Goal: Task Accomplishment & Management: Use online tool/utility

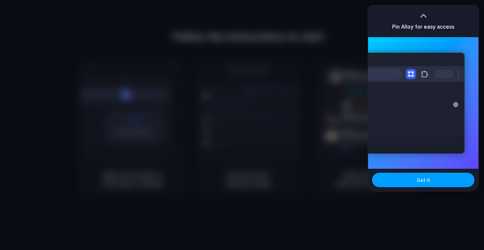
click at [427, 180] on span "Got it" at bounding box center [423, 180] width 13 height 7
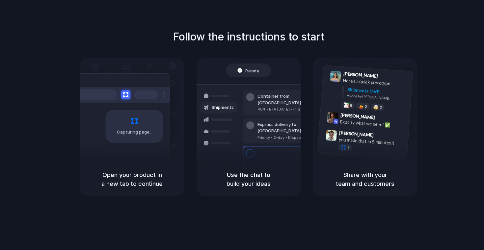
click at [343, 23] on div "Follow the instructions to start Capturing page Open your product in a new tab …" at bounding box center [248, 131] width 497 height 263
click at [242, 125] on div at bounding box center [242, 125] width 0 height 0
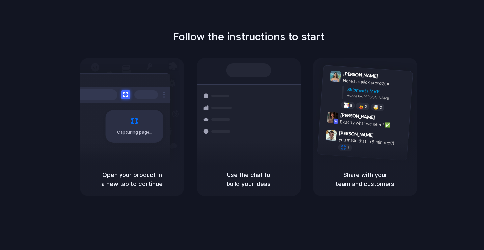
click at [242, 125] on div at bounding box center [242, 125] width 0 height 0
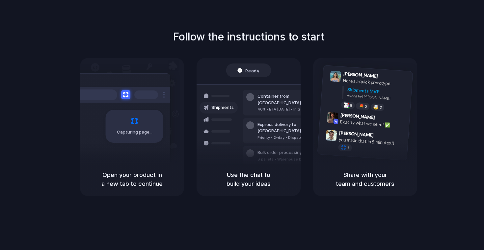
click at [455, 110] on div "Follow the instructions to start Capturing page Open your product in a new tab …" at bounding box center [249, 112] width 484 height 167
click at [304, 38] on h1 "Follow the instructions to start" at bounding box center [248, 37] width 151 height 16
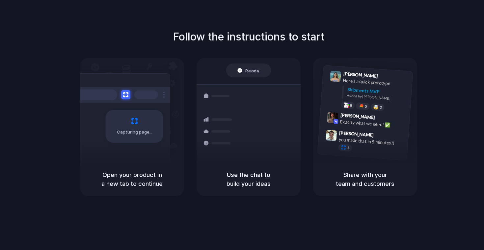
click at [242, 125] on div at bounding box center [242, 125] width 0 height 0
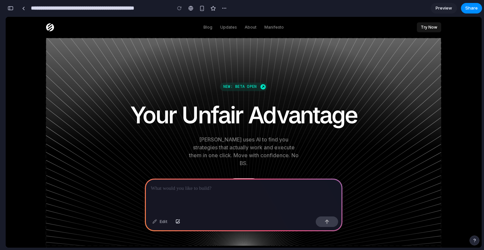
click at [218, 191] on p at bounding box center [244, 189] width 186 height 8
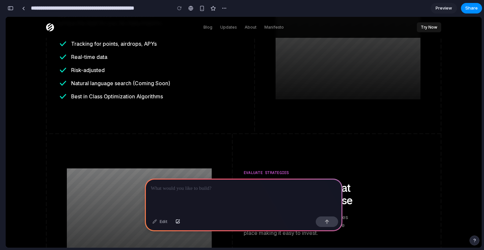
scroll to position [270, 0]
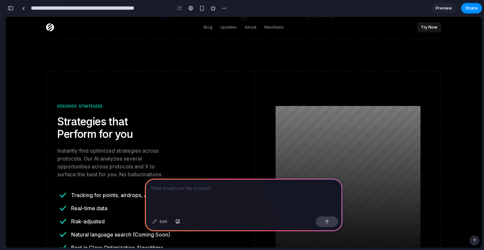
click at [226, 190] on p at bounding box center [244, 189] width 186 height 8
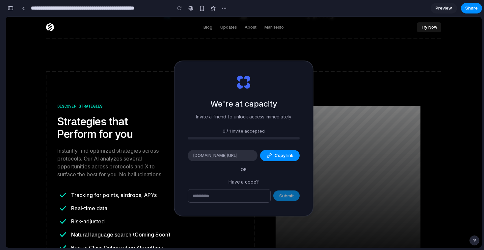
click at [275, 149] on div "We're at capacity Invite a friend to unlock access immediately 0 / 1 invite acc…" at bounding box center [243, 138] width 138 height 155
click at [275, 154] on span "Copy link" at bounding box center [283, 155] width 19 height 7
click at [271, 114] on p "Invite a friend to unlock access immediately" at bounding box center [243, 116] width 95 height 7
click at [334, 71] on div at bounding box center [348, 178] width 186 height 214
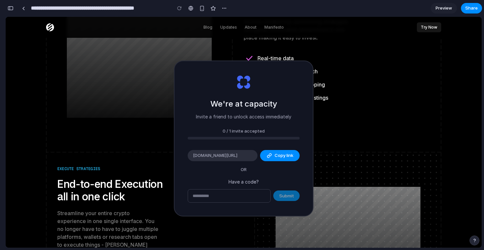
scroll to position [468, 0]
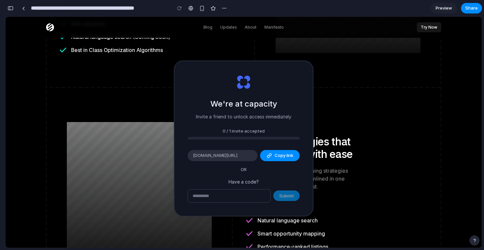
click at [444, 12] on link "Preview" at bounding box center [443, 8] width 26 height 11
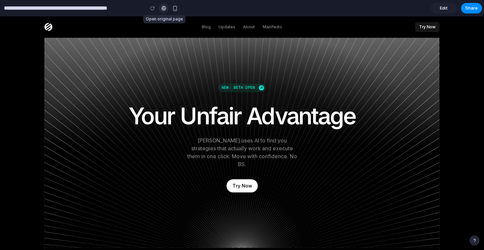
click at [164, 11] on link at bounding box center [164, 8] width 10 height 10
click at [440, 11] on span "Edit" at bounding box center [444, 8] width 8 height 7
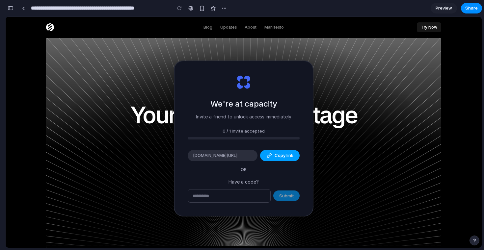
click at [278, 159] on button "Copy link" at bounding box center [279, 155] width 39 height 11
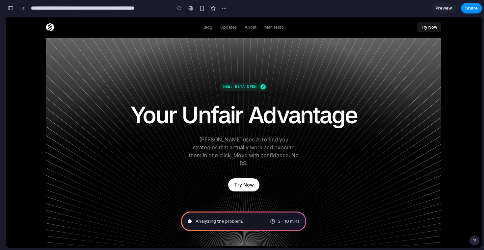
click at [278, 220] on span "3 - 10 mins" at bounding box center [289, 221] width 22 height 7
type input "**********"
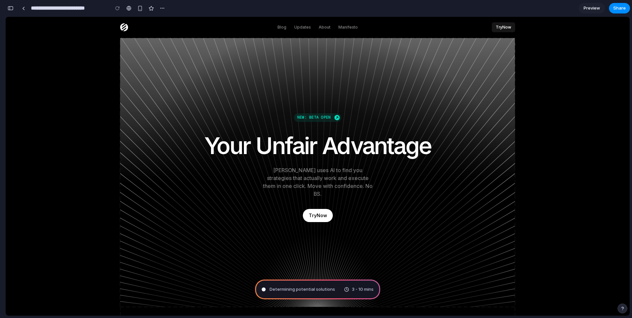
click at [304, 156] on h1 "Your Unfair Advantage" at bounding box center [317, 145] width 329 height 25
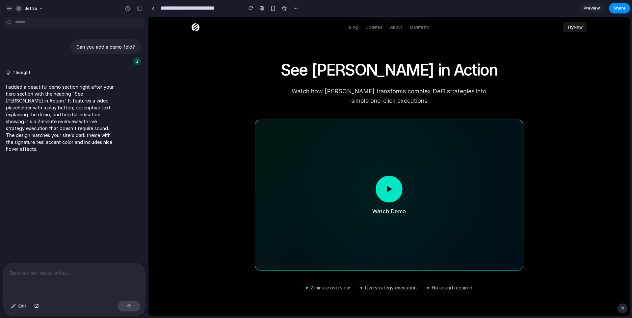
scroll to position [274, 0]
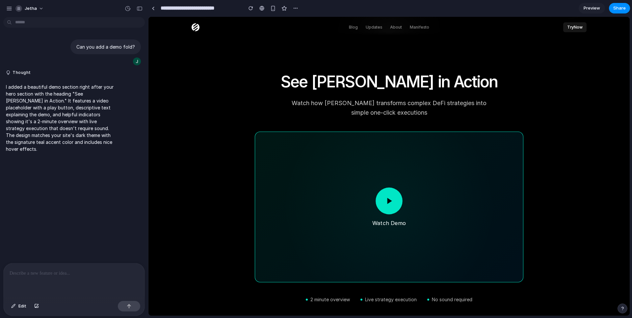
click at [387, 200] on div at bounding box center [389, 207] width 268 height 150
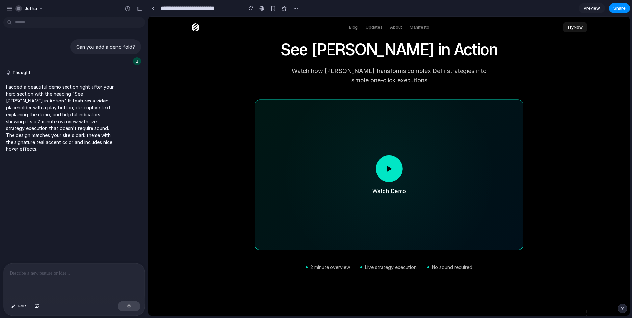
scroll to position [314, 0]
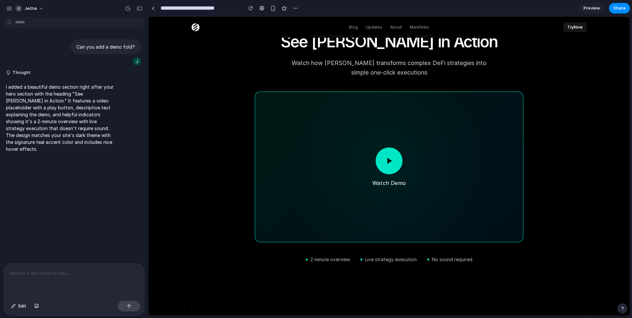
click at [390, 158] on div at bounding box center [389, 167] width 268 height 150
click at [257, 157] on div at bounding box center [389, 167] width 268 height 150
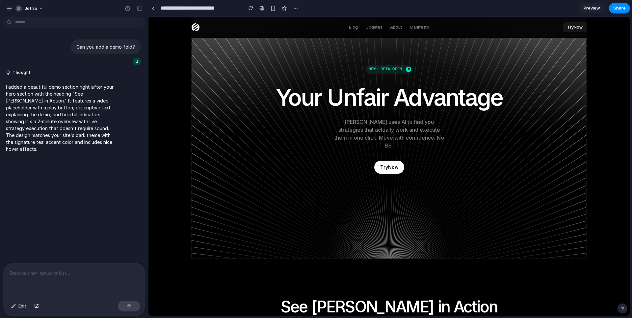
scroll to position [0, 0]
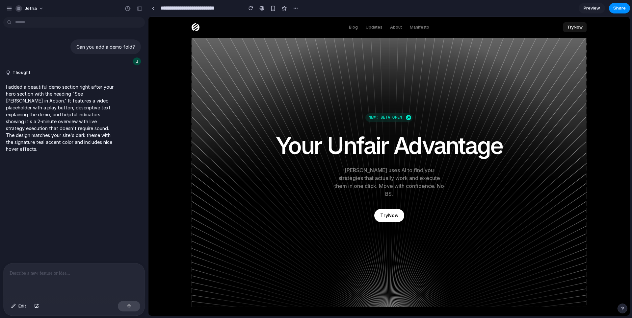
click at [440, 149] on h1 "Your Unfair Advantage" at bounding box center [388, 145] width 329 height 25
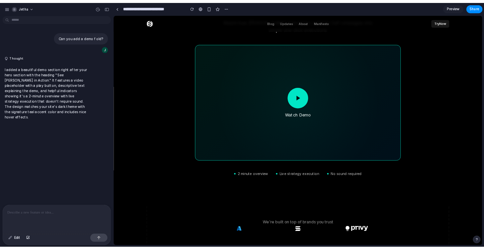
scroll to position [352, 0]
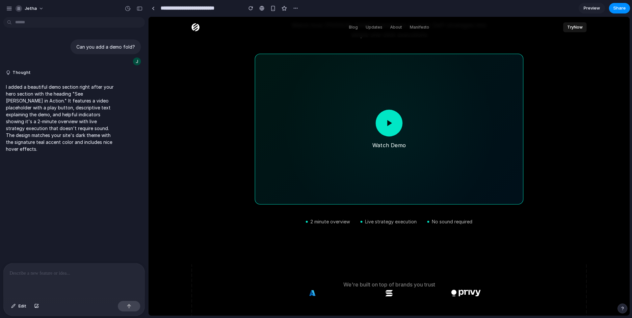
click at [413, 135] on div at bounding box center [389, 129] width 268 height 150
click at [387, 124] on div at bounding box center [389, 129] width 268 height 150
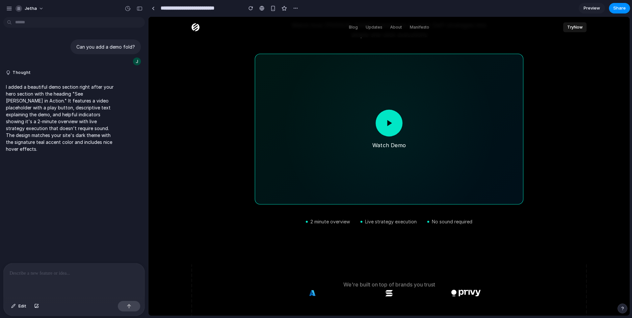
click at [387, 124] on div at bounding box center [389, 129] width 268 height 150
click at [389, 120] on div at bounding box center [389, 129] width 268 height 150
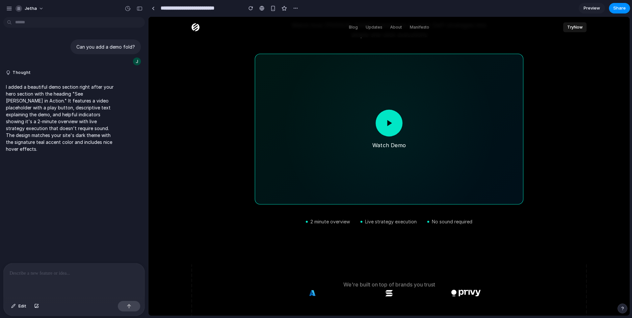
click at [389, 120] on div at bounding box center [389, 129] width 268 height 150
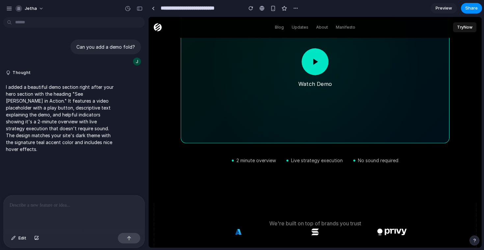
click at [308, 60] on div at bounding box center [315, 68] width 268 height 150
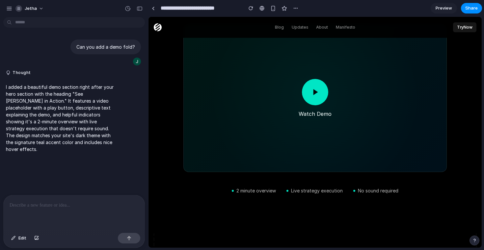
scroll to position [273, 0]
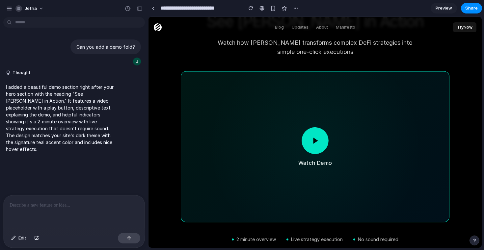
click at [312, 148] on div at bounding box center [315, 147] width 268 height 150
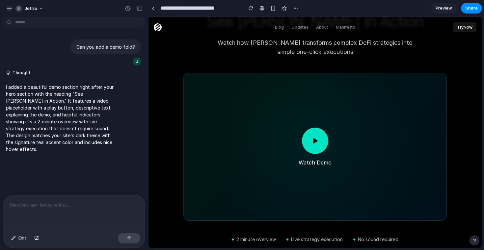
click at [255, 42] on p "Watch how Lomen transforms complex DeFi strategies into simple one-click execut…" at bounding box center [314, 47] width 197 height 19
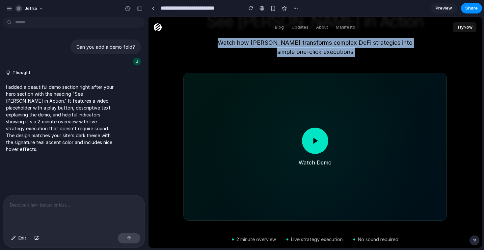
click at [255, 42] on p "Watch how Lomen transforms complex DeFi strategies into simple one-click execut…" at bounding box center [314, 47] width 197 height 19
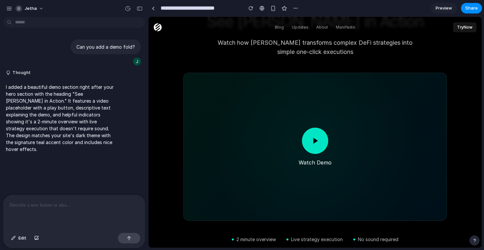
click at [274, 41] on p "Watch how Lomen transforms complex DeFi strategies into simple one-click execut…" at bounding box center [314, 47] width 197 height 19
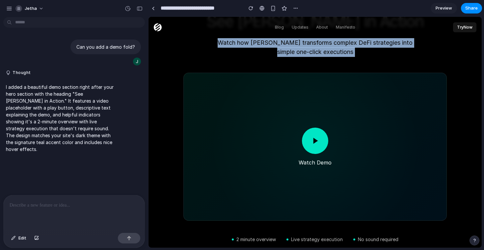
click at [274, 41] on p "Watch how Lomen transforms complex DeFi strategies into simple one-click execut…" at bounding box center [314, 47] width 197 height 19
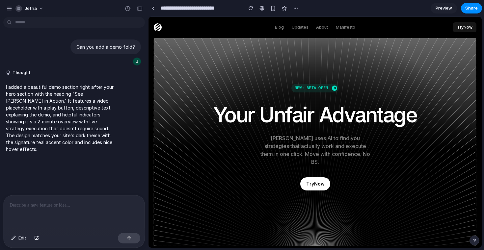
click at [278, 84] on div "NEW: BETA OPEN NEW: BETA OPEN NEW: BETA OPEN Your Unfair Advantage Lomen uses A…" at bounding box center [315, 142] width 322 height 208
